Goal: Check status: Check status

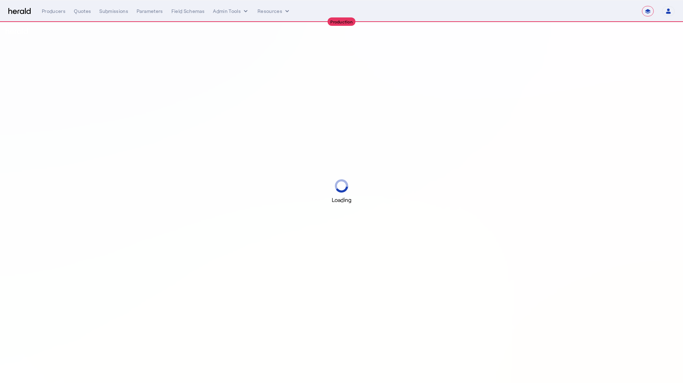
select select "**********"
select select "pfm_z9k1_growthmill"
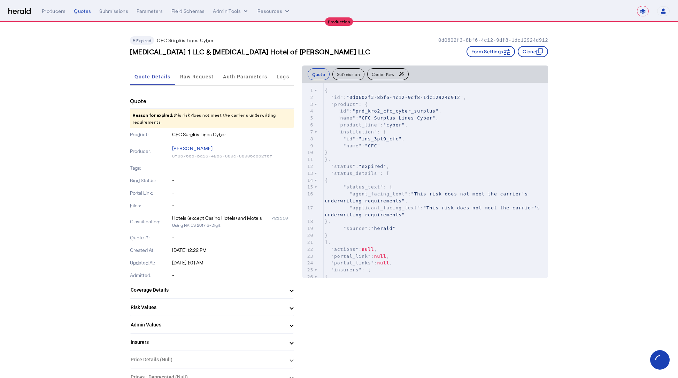
select select "**********"
